Goal: Use online tool/utility: Utilize a website feature to perform a specific function

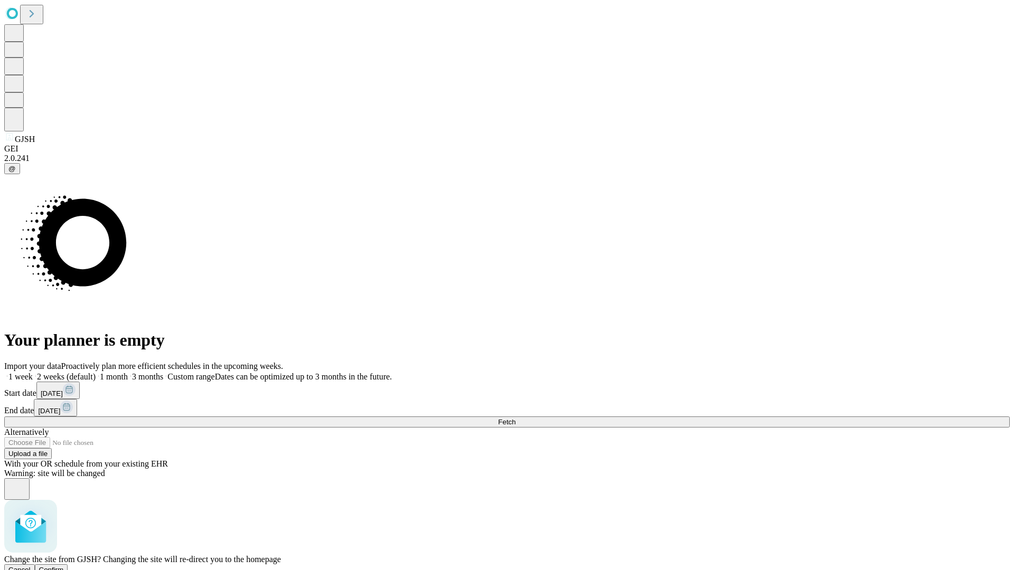
click at [64, 566] on span "Confirm" at bounding box center [51, 570] width 25 height 8
click at [33, 372] on label "1 week" at bounding box center [18, 376] width 29 height 9
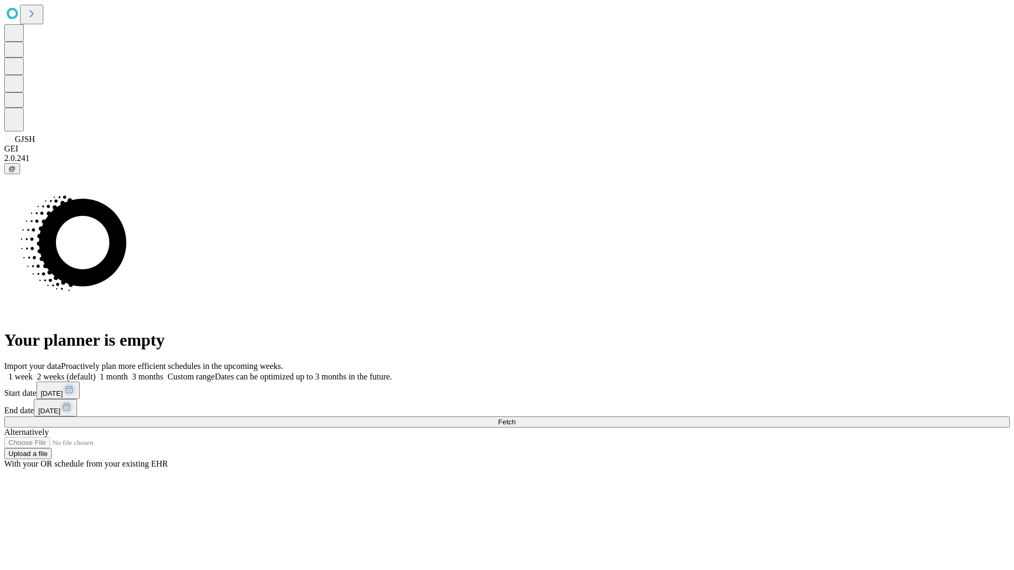
click at [515, 418] on span "Fetch" at bounding box center [506, 422] width 17 height 8
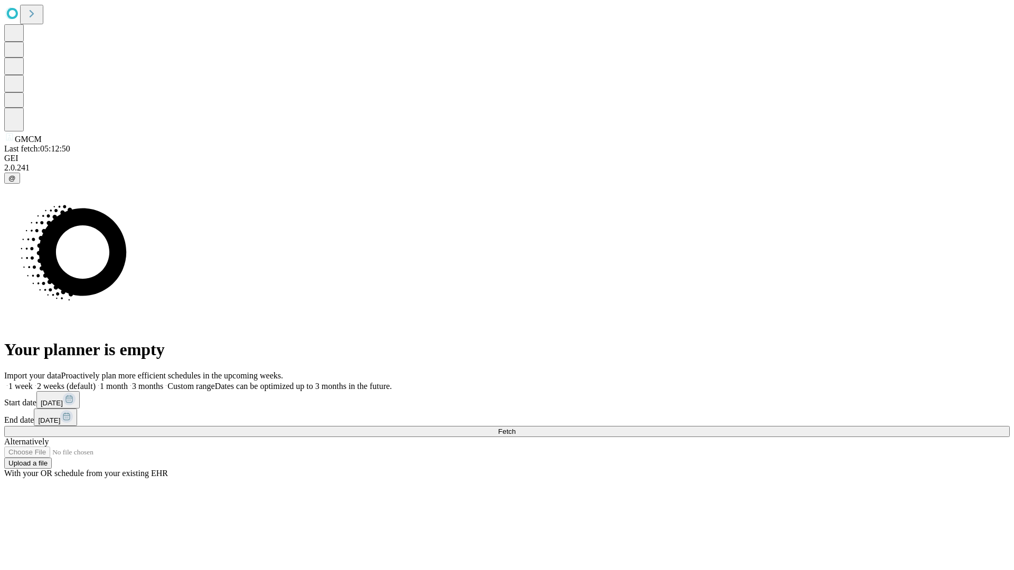
click at [33, 382] on label "1 week" at bounding box center [18, 386] width 29 height 9
click at [515, 428] on span "Fetch" at bounding box center [506, 432] width 17 height 8
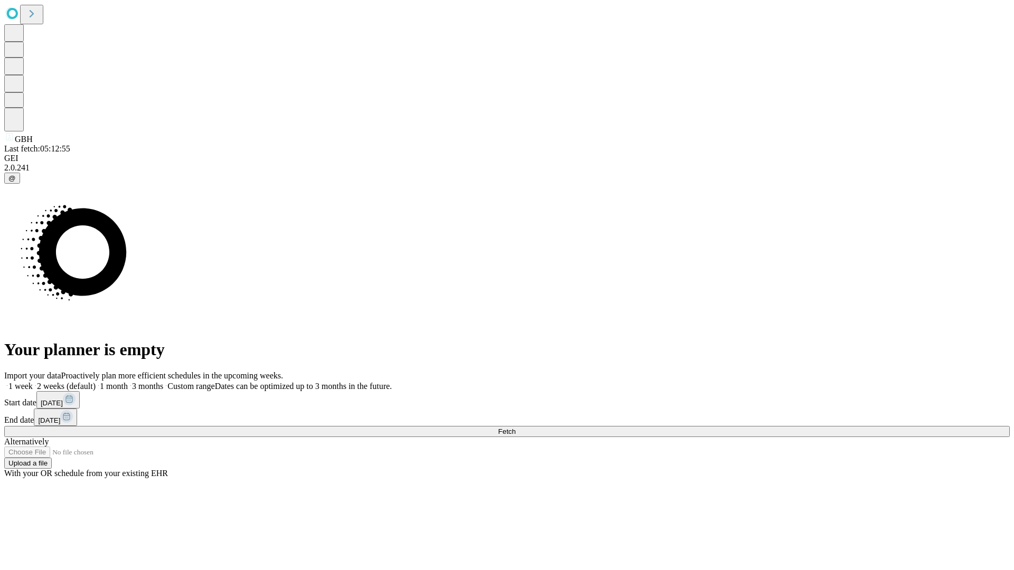
click at [33, 382] on label "1 week" at bounding box center [18, 386] width 29 height 9
click at [515, 428] on span "Fetch" at bounding box center [506, 432] width 17 height 8
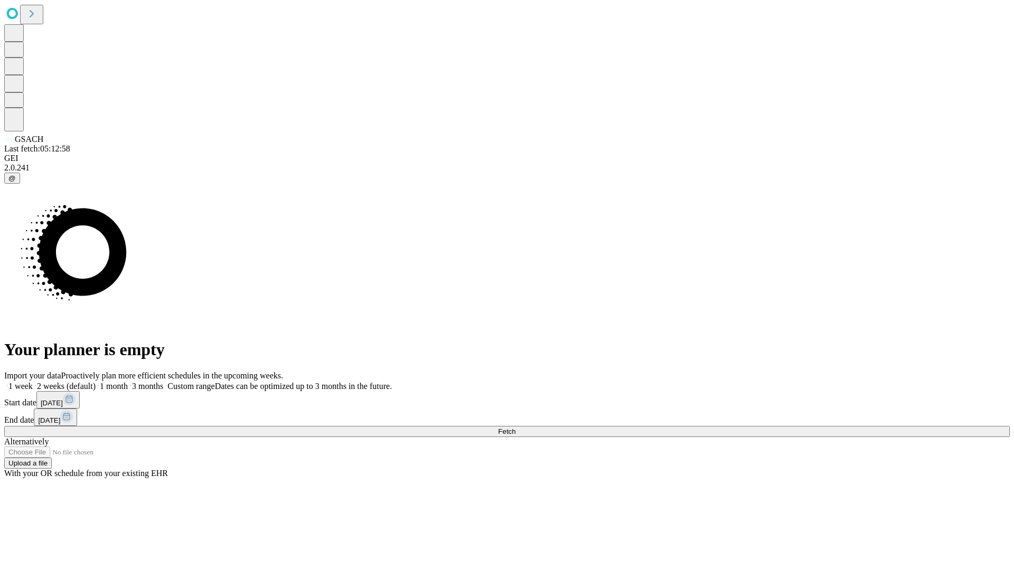
click at [33, 382] on label "1 week" at bounding box center [18, 386] width 29 height 9
click at [515, 428] on span "Fetch" at bounding box center [506, 432] width 17 height 8
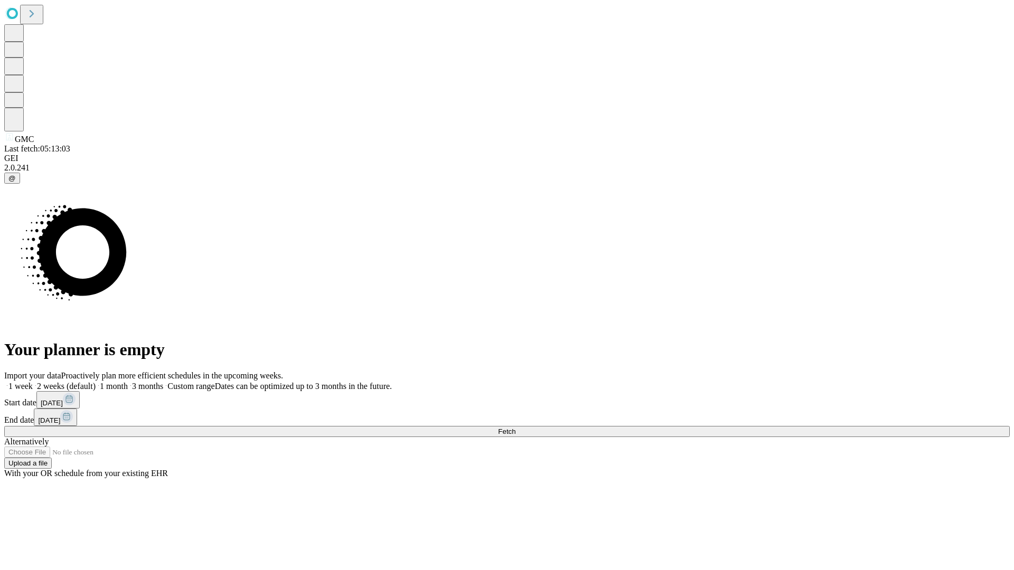
click at [33, 382] on label "1 week" at bounding box center [18, 386] width 29 height 9
click at [515, 428] on span "Fetch" at bounding box center [506, 432] width 17 height 8
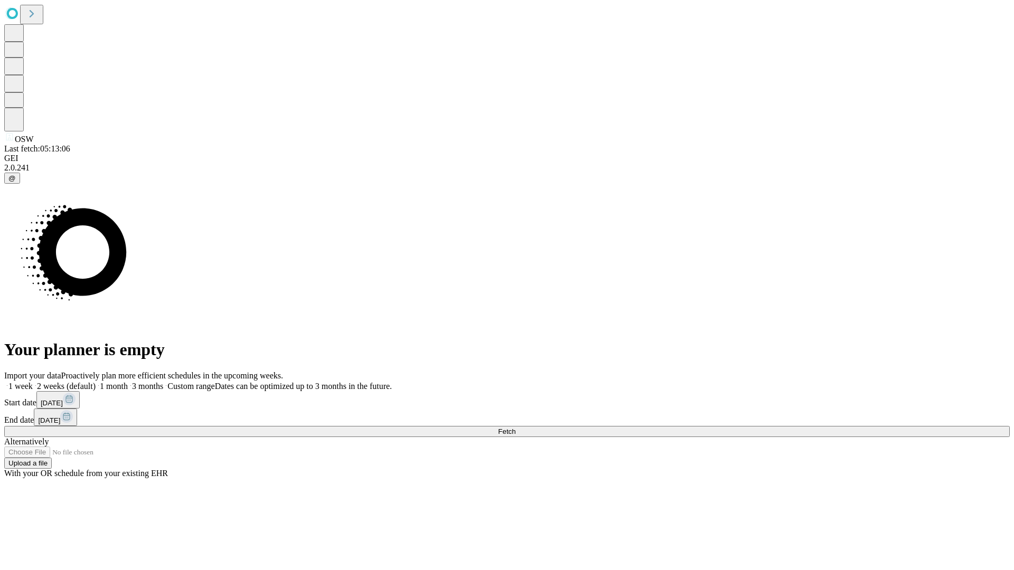
click at [33, 382] on label "1 week" at bounding box center [18, 386] width 29 height 9
click at [515, 428] on span "Fetch" at bounding box center [506, 432] width 17 height 8
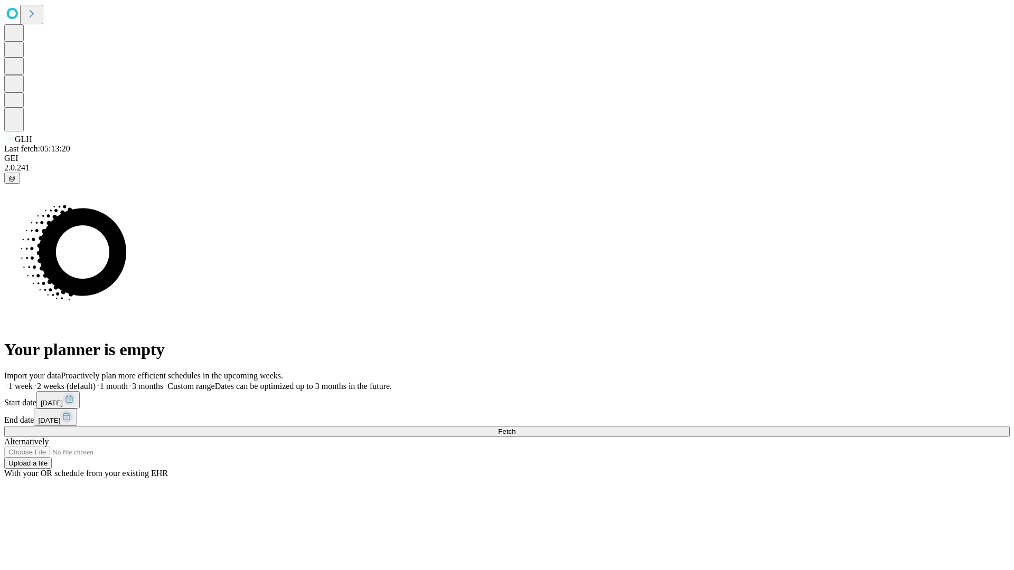
click at [33, 382] on label "1 week" at bounding box center [18, 386] width 29 height 9
click at [515, 428] on span "Fetch" at bounding box center [506, 432] width 17 height 8
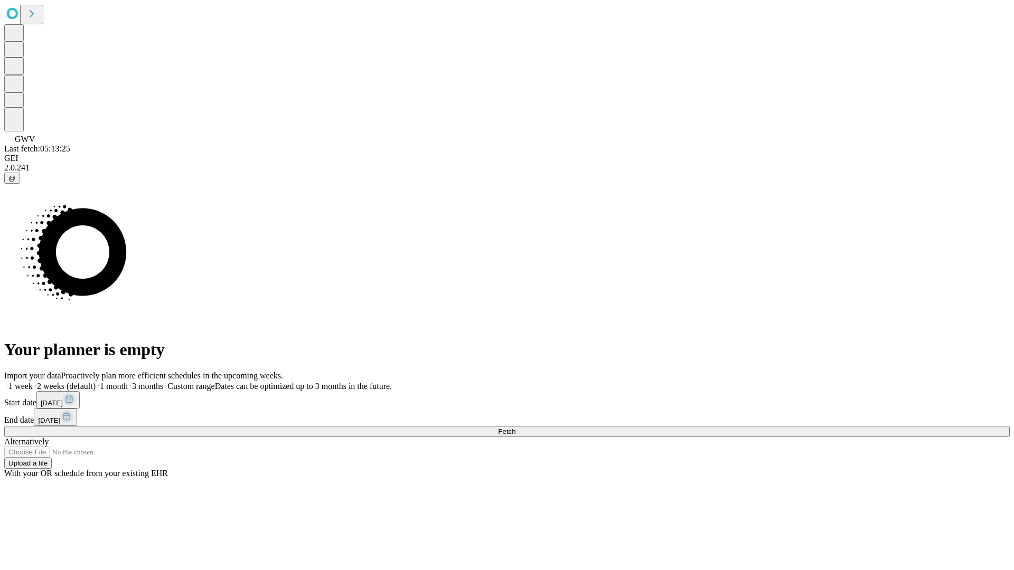
click at [33, 382] on label "1 week" at bounding box center [18, 386] width 29 height 9
click at [515, 428] on span "Fetch" at bounding box center [506, 432] width 17 height 8
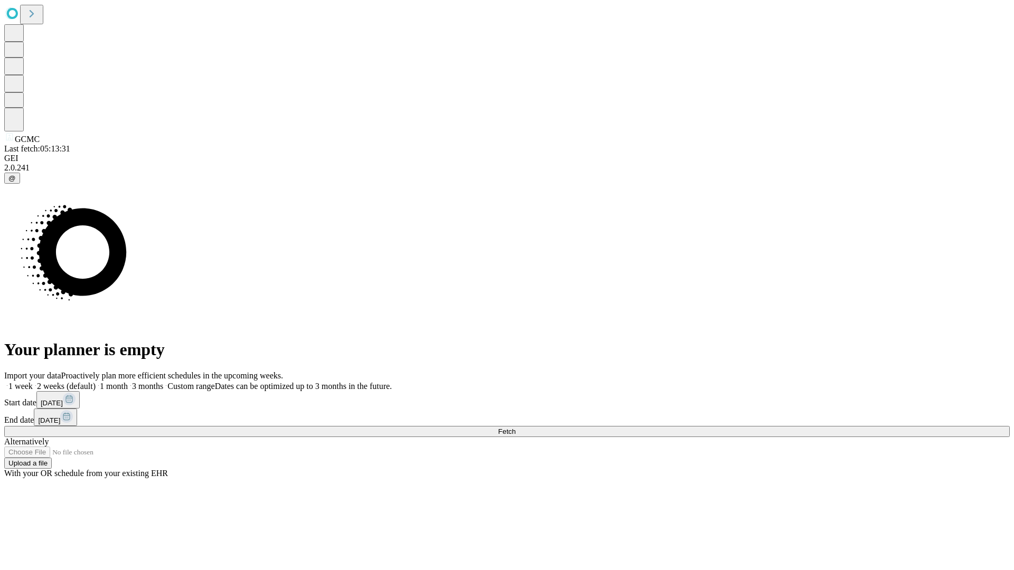
click at [33, 382] on label "1 week" at bounding box center [18, 386] width 29 height 9
click at [515, 428] on span "Fetch" at bounding box center [506, 432] width 17 height 8
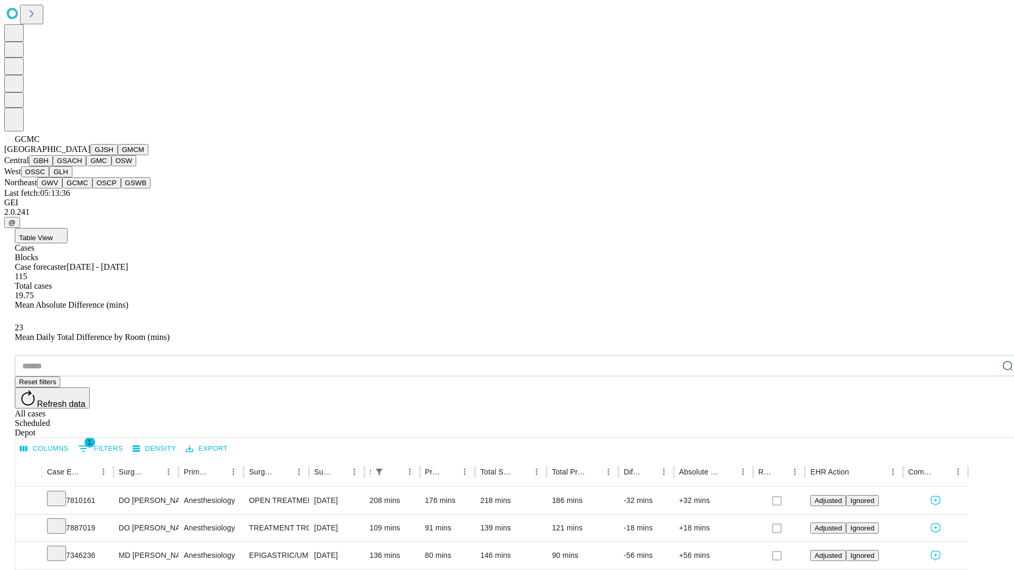
click at [92, 188] on button "OSCP" at bounding box center [106, 182] width 29 height 11
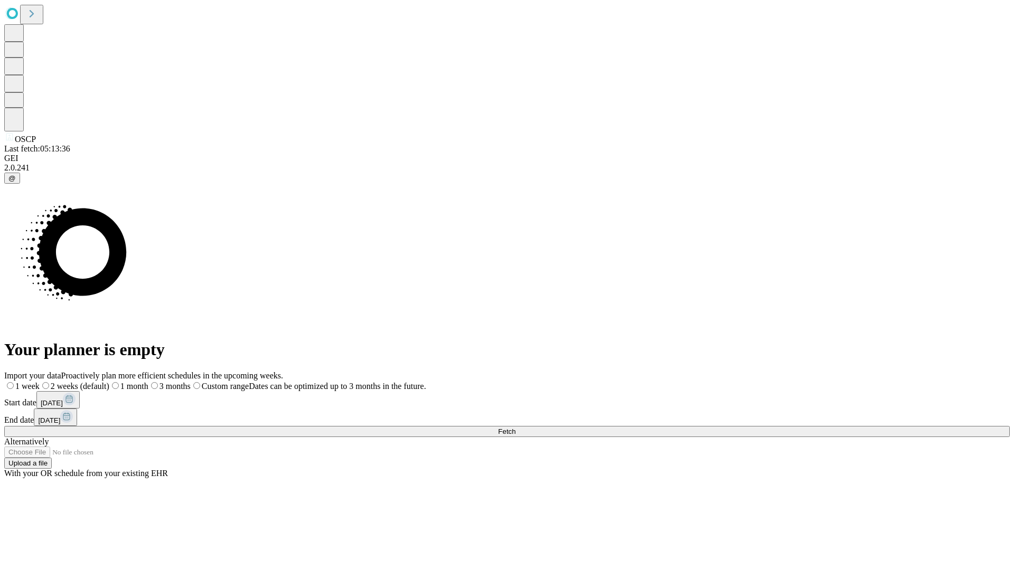
click at [515, 428] on span "Fetch" at bounding box center [506, 432] width 17 height 8
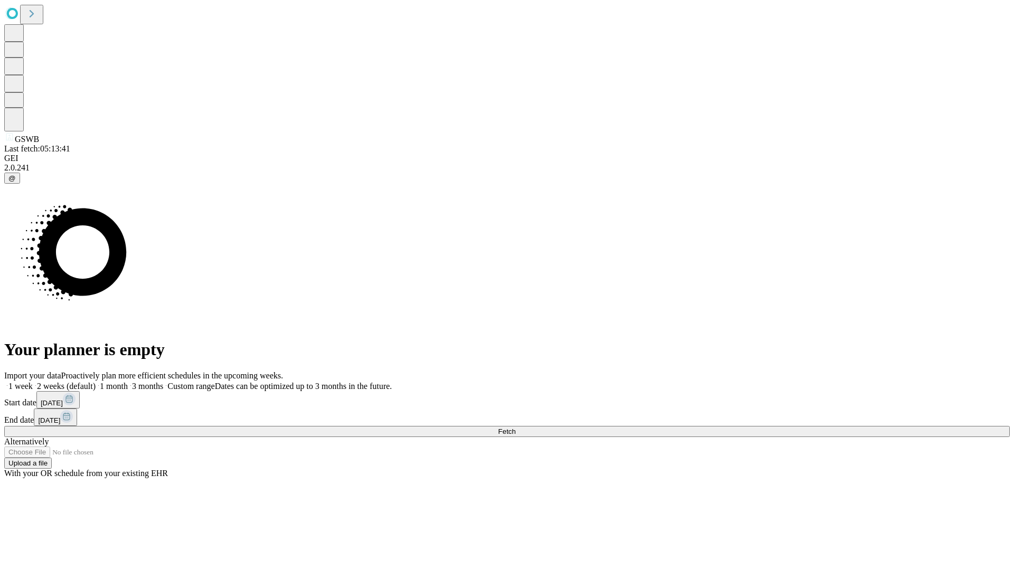
click at [33, 382] on label "1 week" at bounding box center [18, 386] width 29 height 9
click at [515, 428] on span "Fetch" at bounding box center [506, 432] width 17 height 8
